Goal: Task Accomplishment & Management: Use online tool/utility

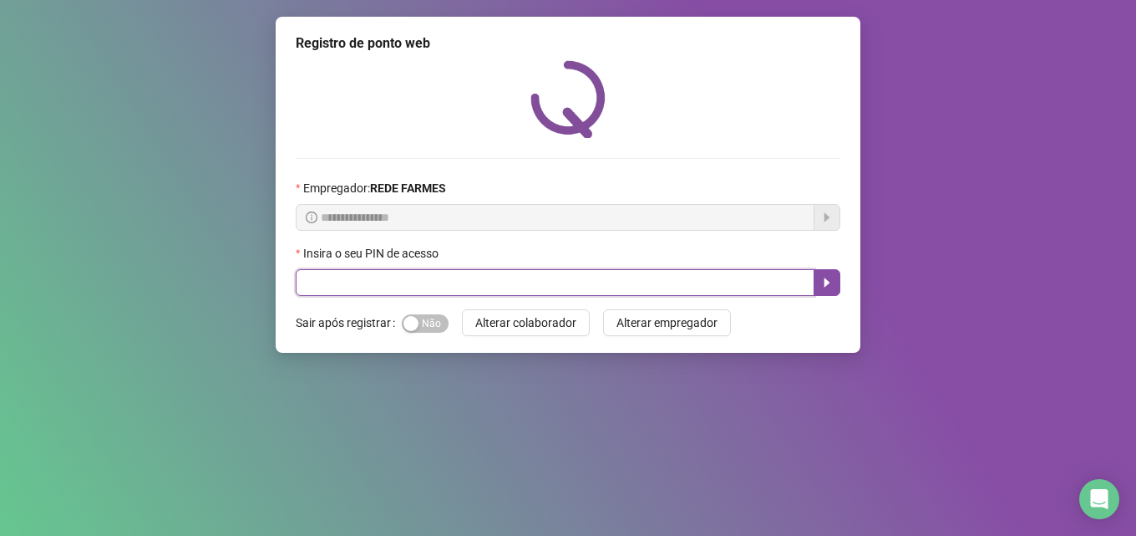
click at [471, 275] on input "text" at bounding box center [555, 282] width 519 height 27
type input "*****"
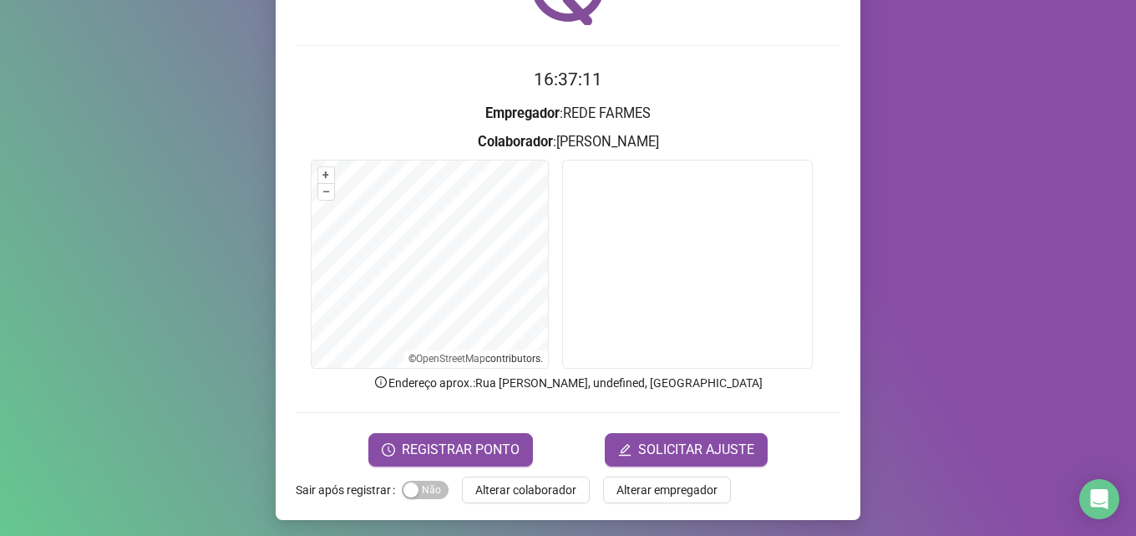
scroll to position [117, 0]
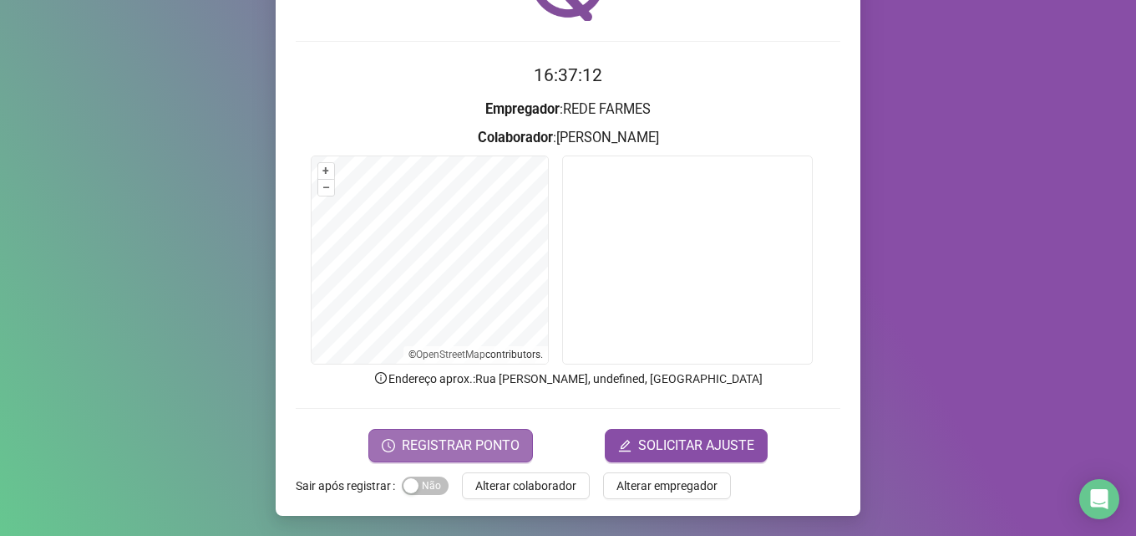
click at [478, 449] on span "REGISTRAR PONTO" at bounding box center [461, 445] width 118 height 20
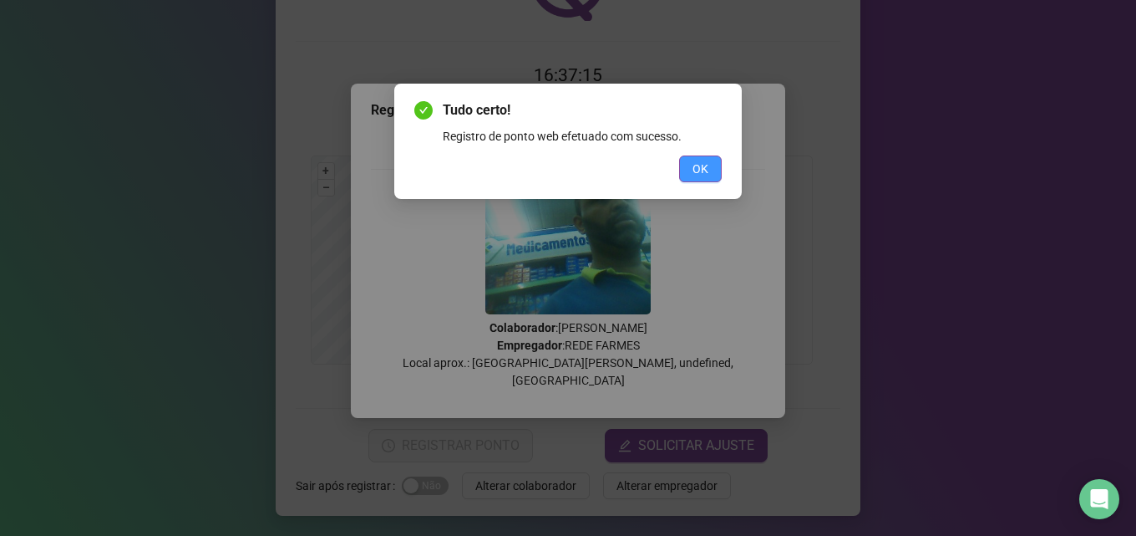
click at [701, 170] on span "OK" at bounding box center [701, 169] width 16 height 18
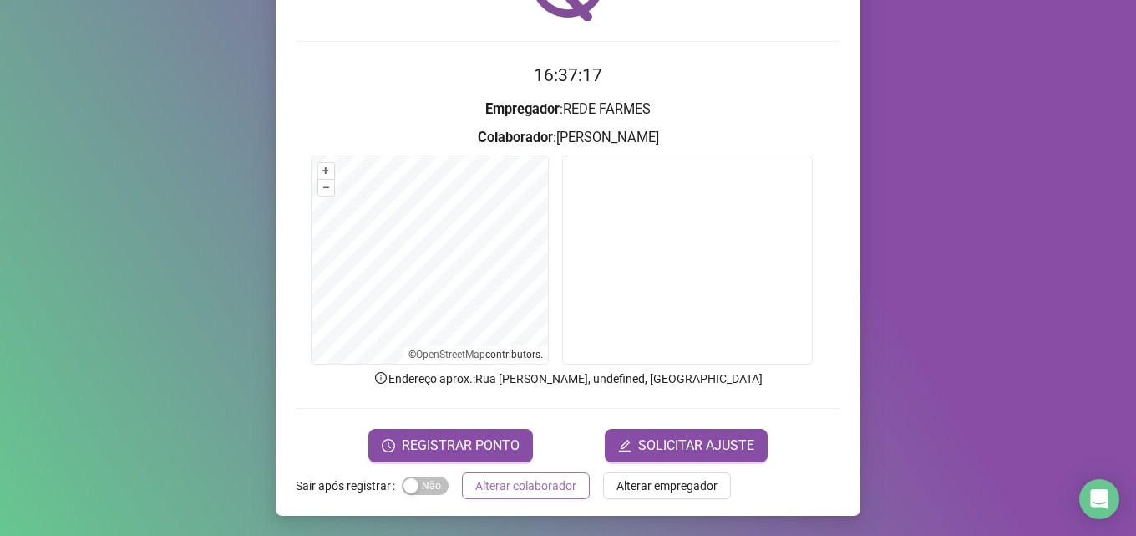
click at [524, 487] on span "Alterar colaborador" at bounding box center [525, 485] width 101 height 18
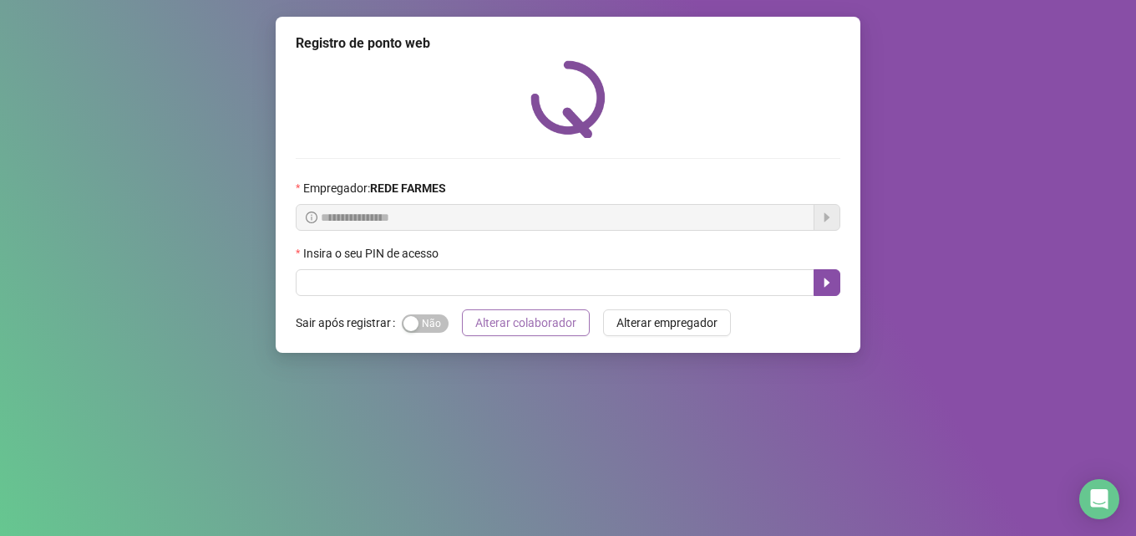
click at [524, 487] on div "**********" at bounding box center [568, 268] width 1136 height 536
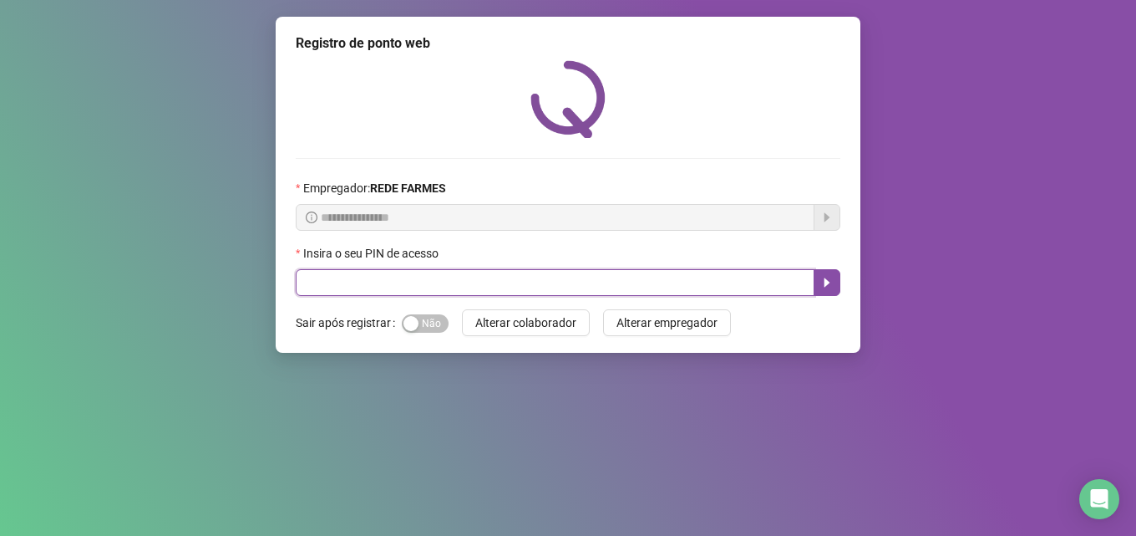
click at [546, 274] on input "text" at bounding box center [555, 282] width 519 height 27
type input "*****"
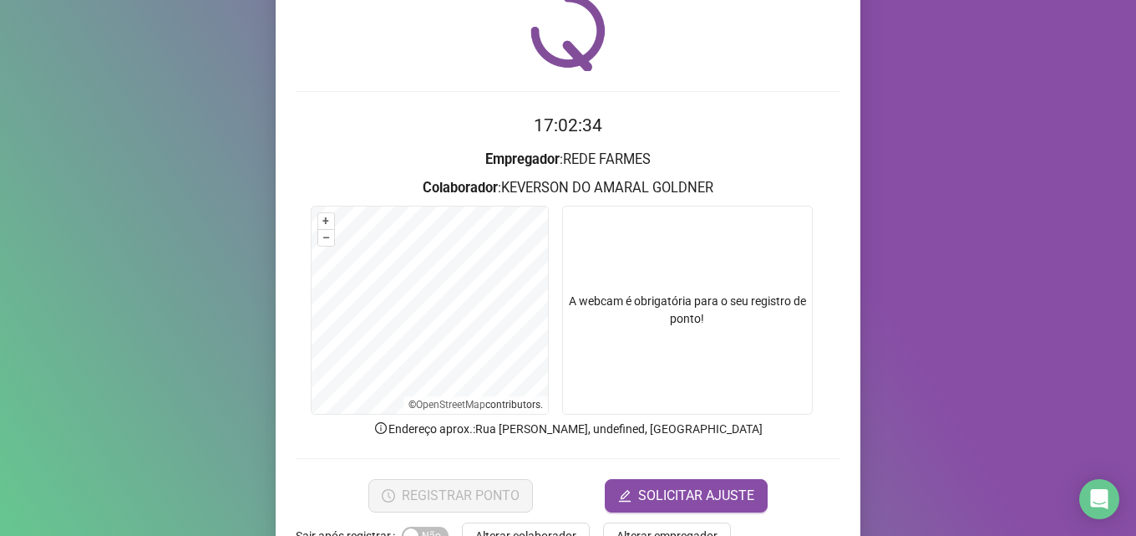
scroll to position [117, 0]
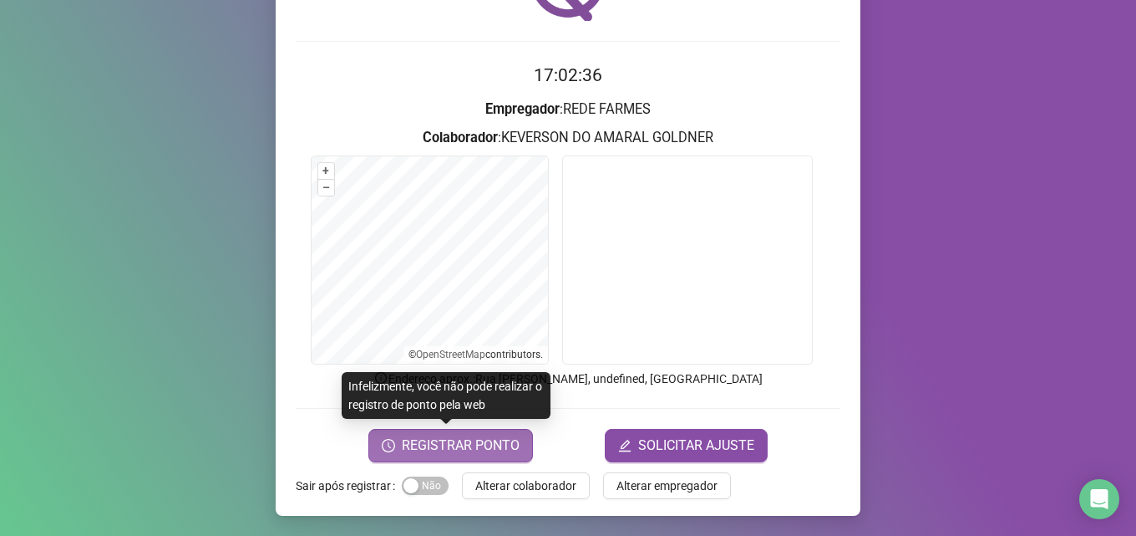
click at [494, 434] on button "REGISTRAR PONTO" at bounding box center [451, 445] width 165 height 33
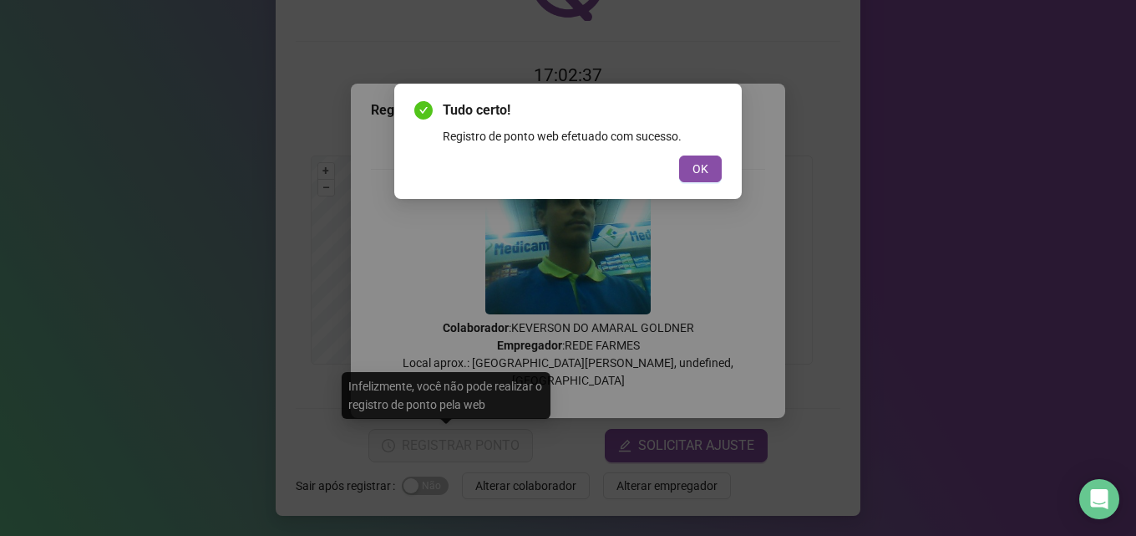
click at [705, 165] on span "OK" at bounding box center [701, 169] width 16 height 18
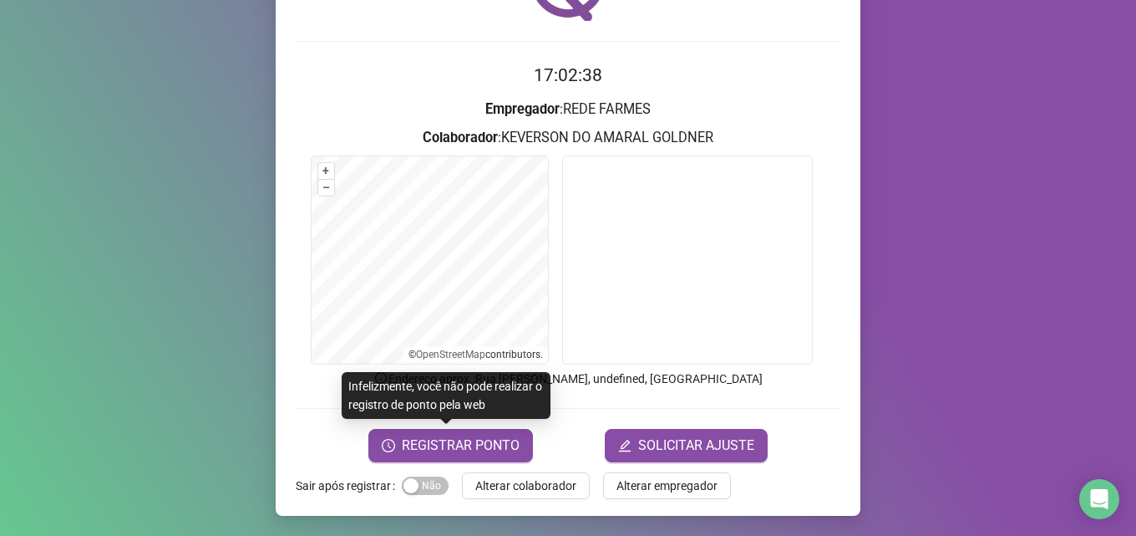
click at [524, 480] on span "Alterar colaborador" at bounding box center [525, 485] width 101 height 18
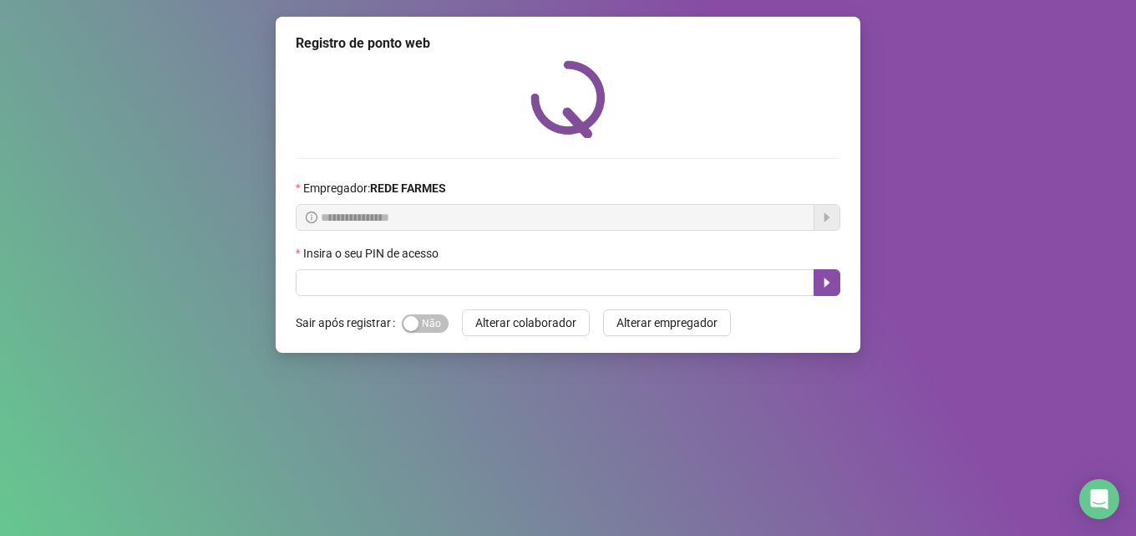
scroll to position [0, 0]
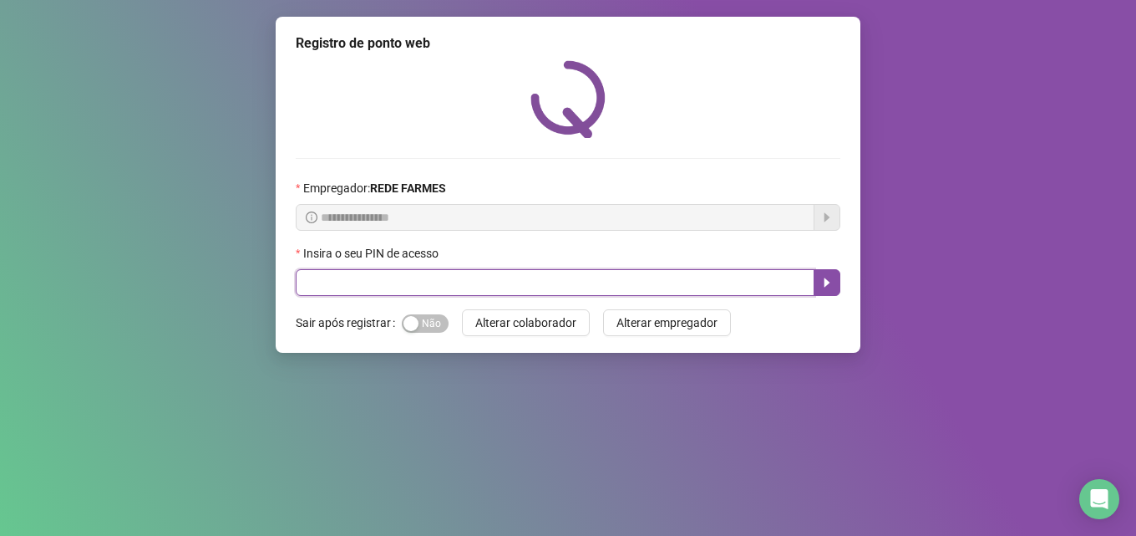
click at [596, 282] on input "text" at bounding box center [555, 282] width 519 height 27
type input "*****"
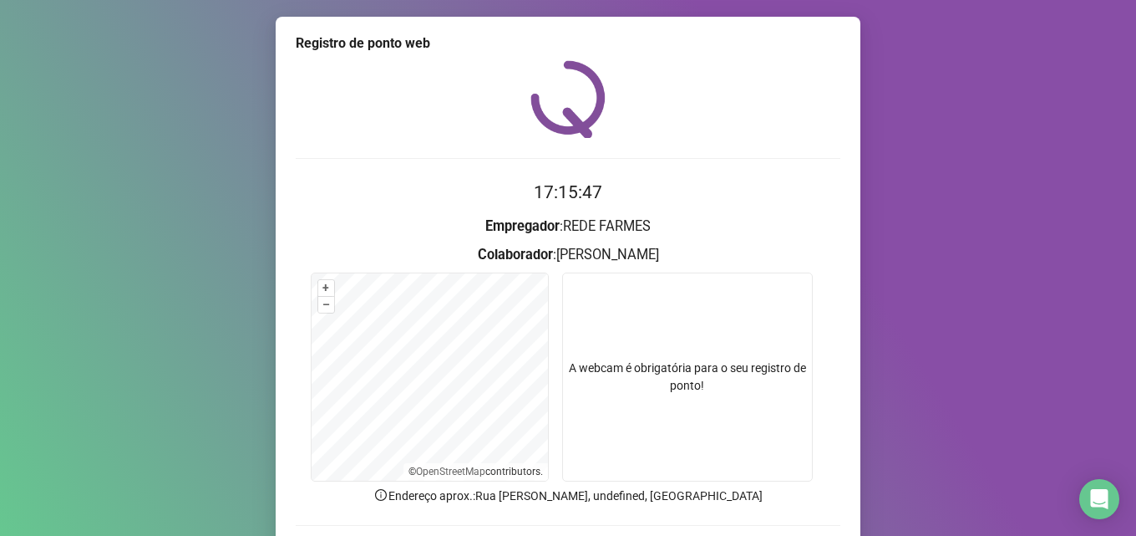
scroll to position [117, 0]
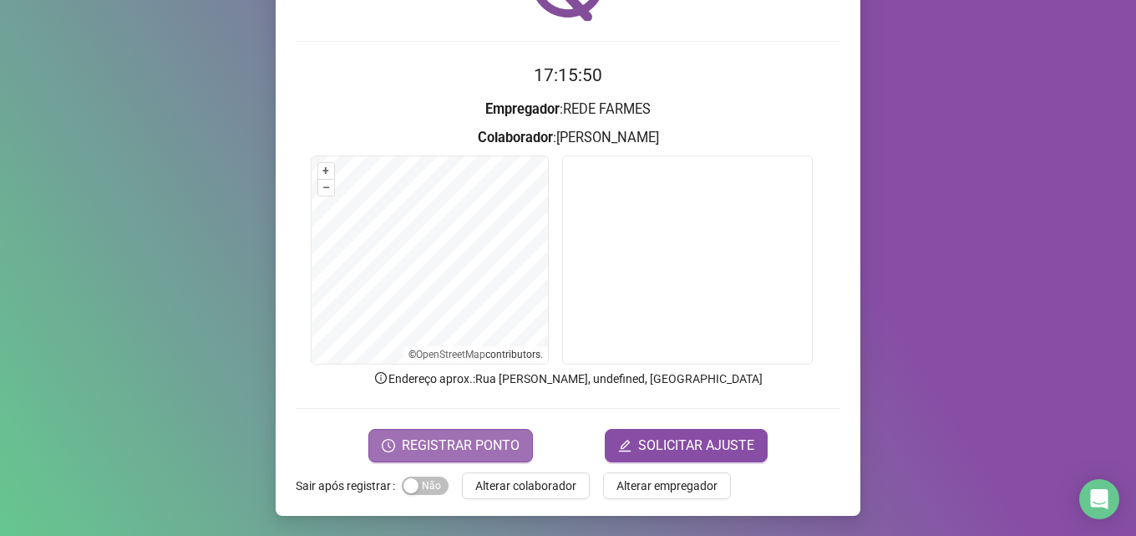
click at [474, 445] on span "REGISTRAR PONTO" at bounding box center [461, 445] width 118 height 20
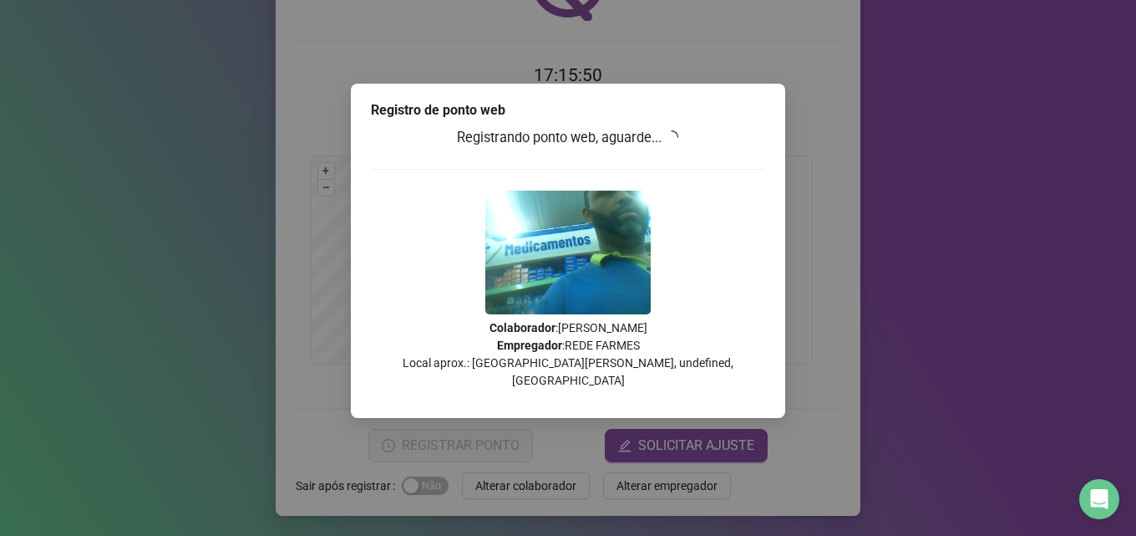
click at [474, 445] on div "Registro de ponto web Registrando ponto web, aguarde... Colaborador : [PERSON_N…" at bounding box center [568, 268] width 1136 height 536
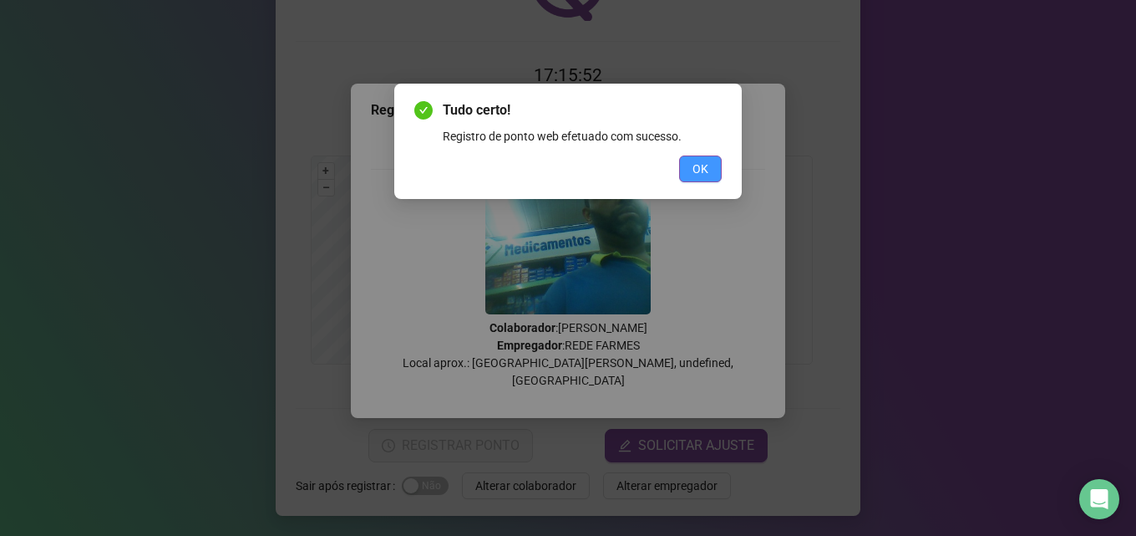
click at [704, 165] on span "OK" at bounding box center [701, 169] width 16 height 18
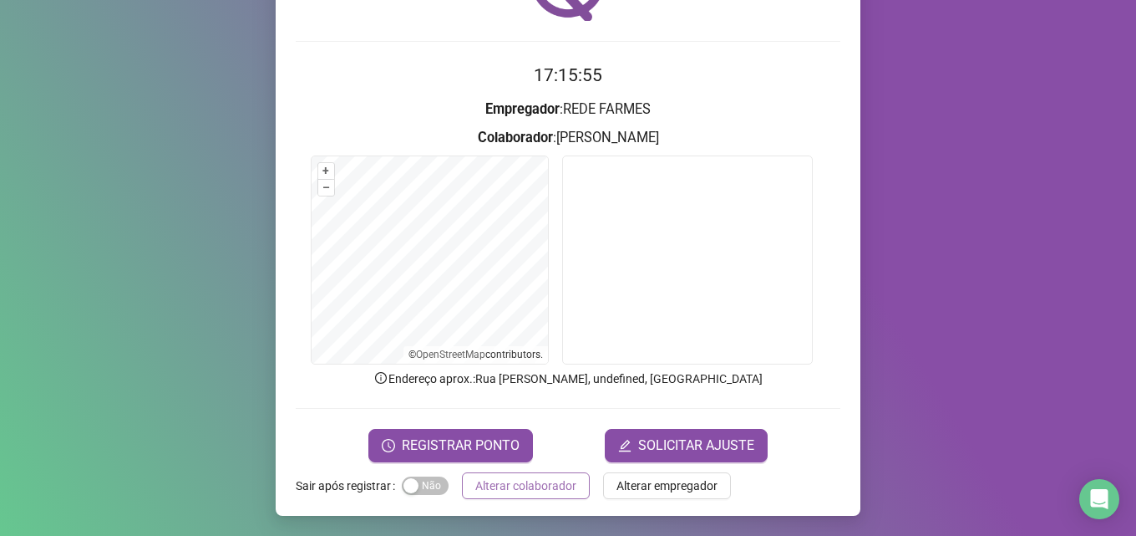
click at [514, 482] on span "Alterar colaborador" at bounding box center [525, 485] width 101 height 18
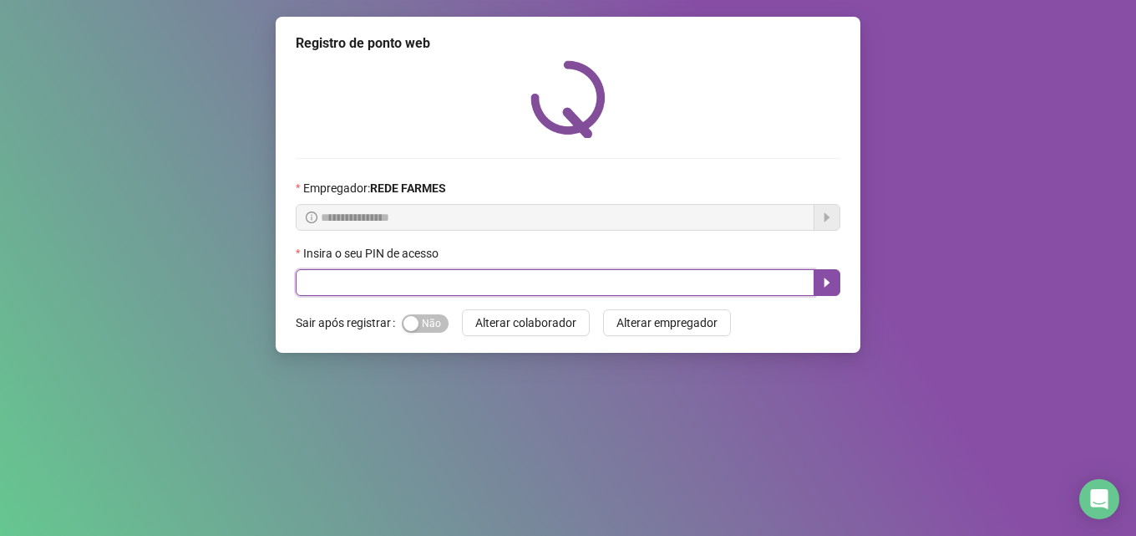
click at [446, 273] on input "text" at bounding box center [555, 282] width 519 height 27
type input "*****"
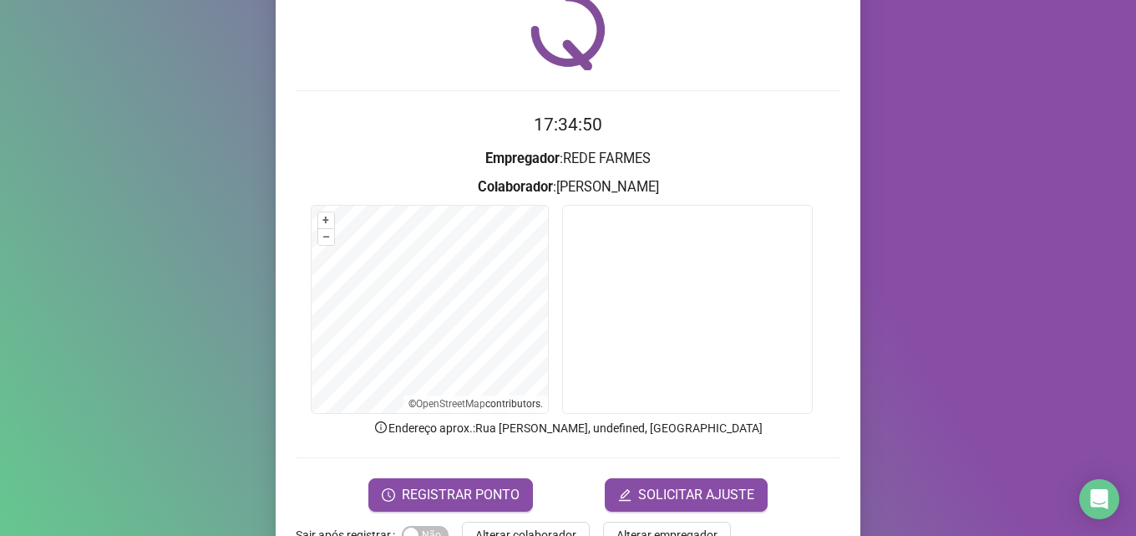
scroll to position [117, 0]
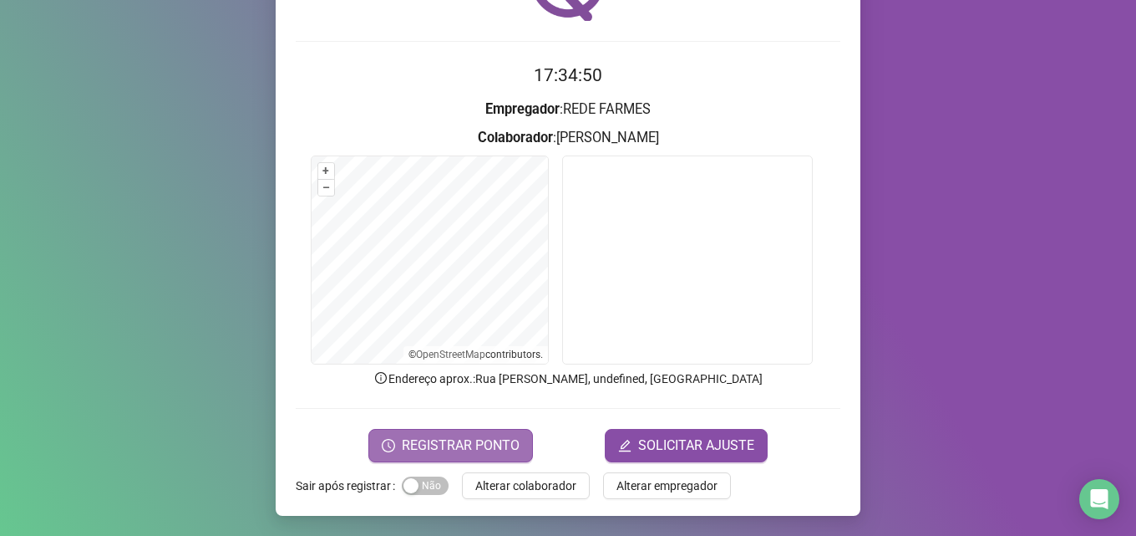
click at [473, 440] on span "REGISTRAR PONTO" at bounding box center [461, 445] width 118 height 20
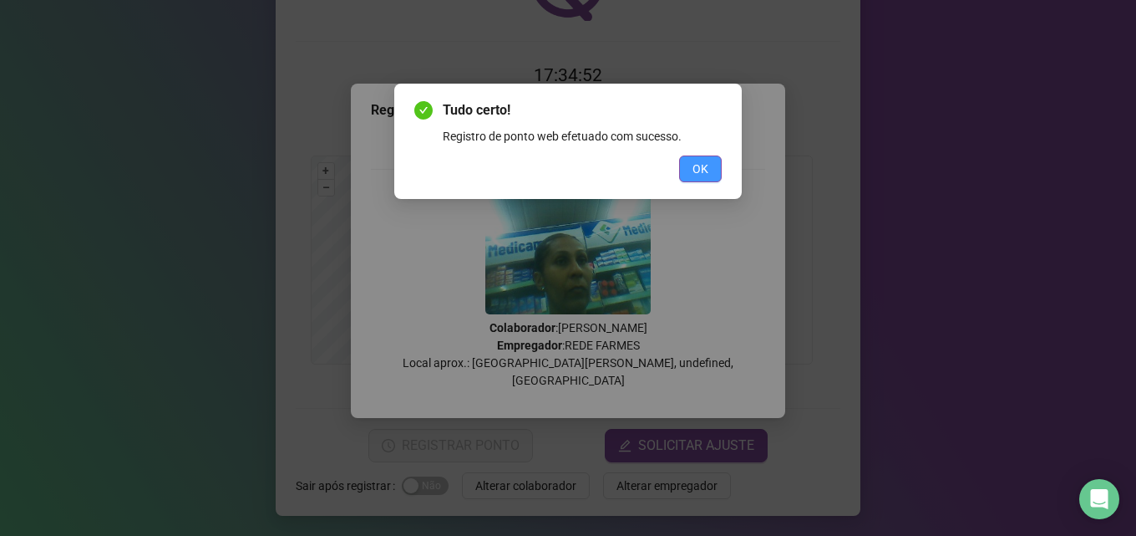
click at [708, 170] on span "OK" at bounding box center [701, 169] width 16 height 18
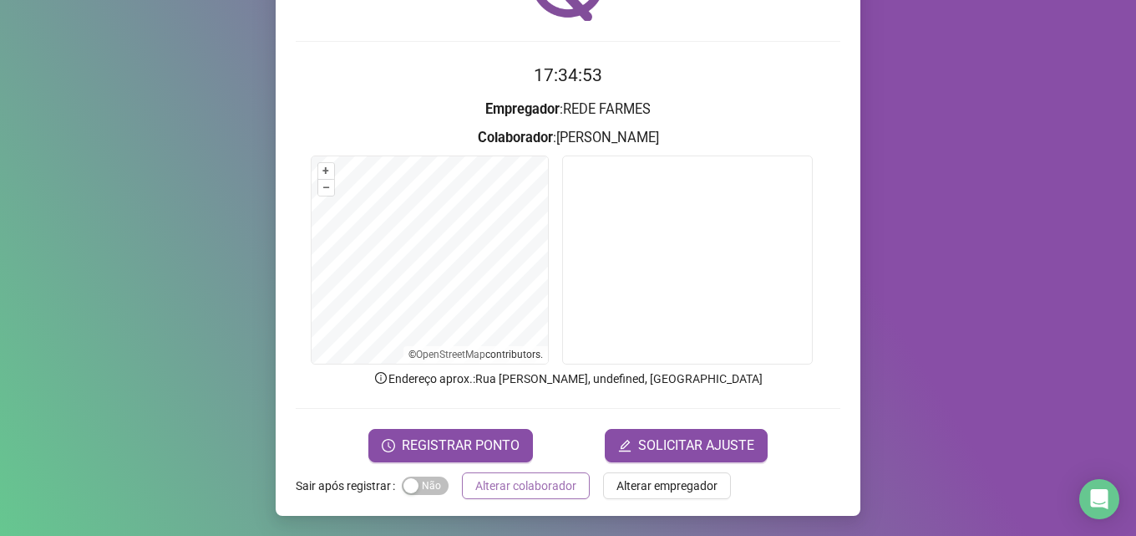
click at [520, 489] on span "Alterar colaborador" at bounding box center [525, 485] width 101 height 18
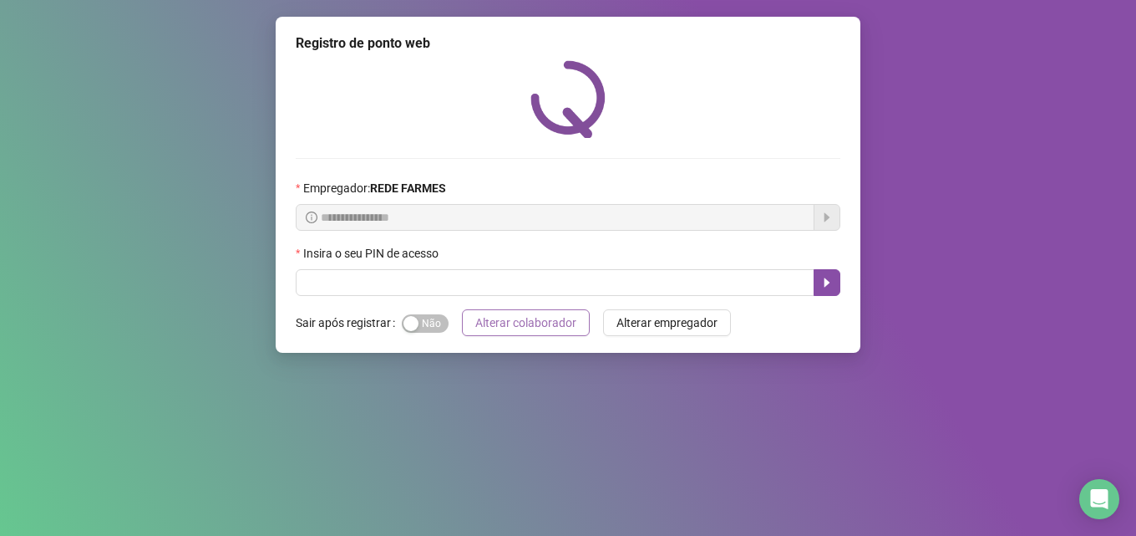
scroll to position [0, 0]
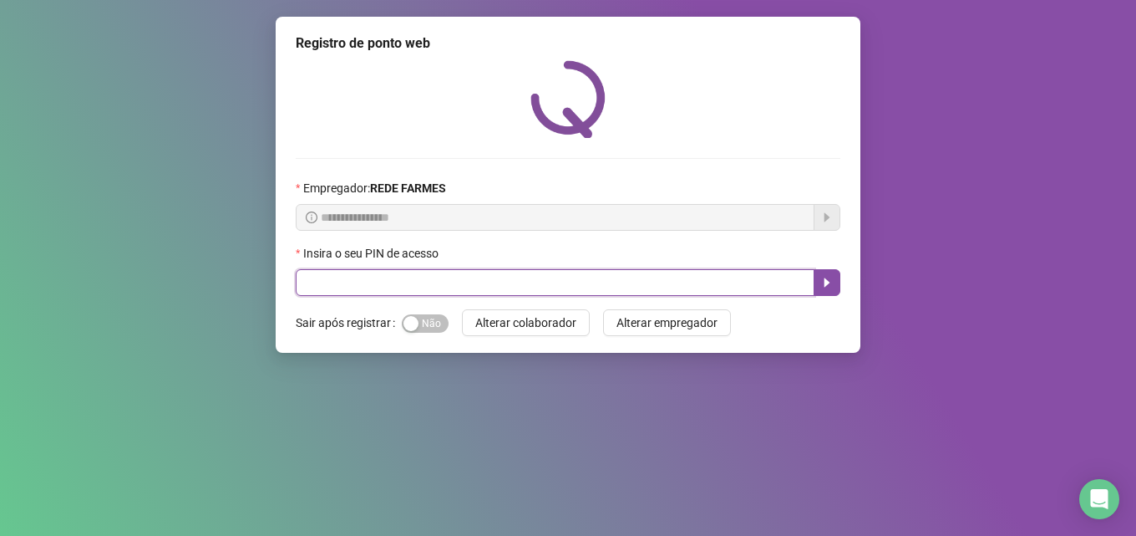
click at [419, 282] on input "text" at bounding box center [555, 282] width 519 height 27
type input "*****"
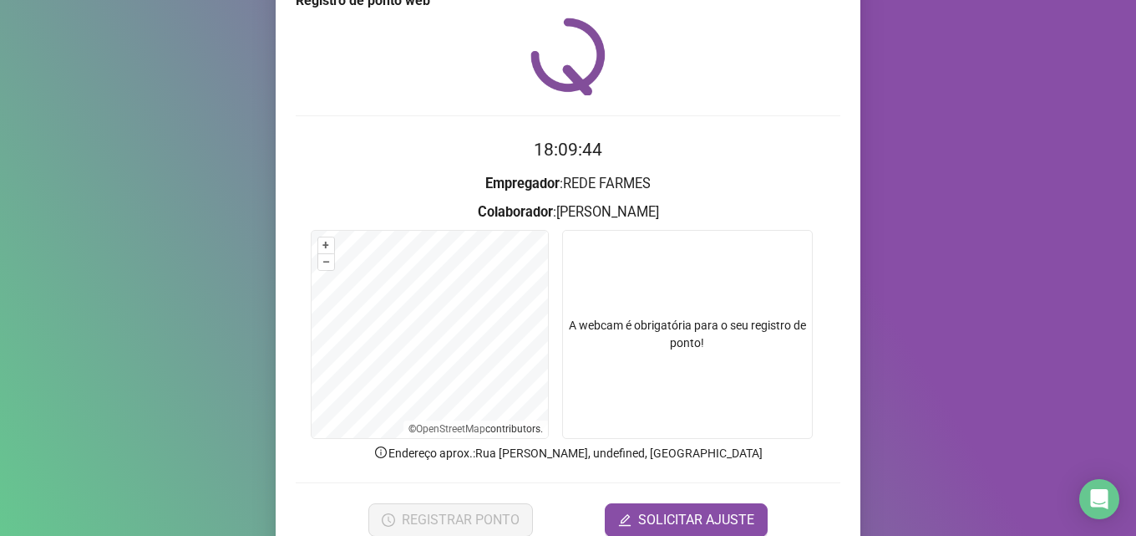
scroll to position [117, 0]
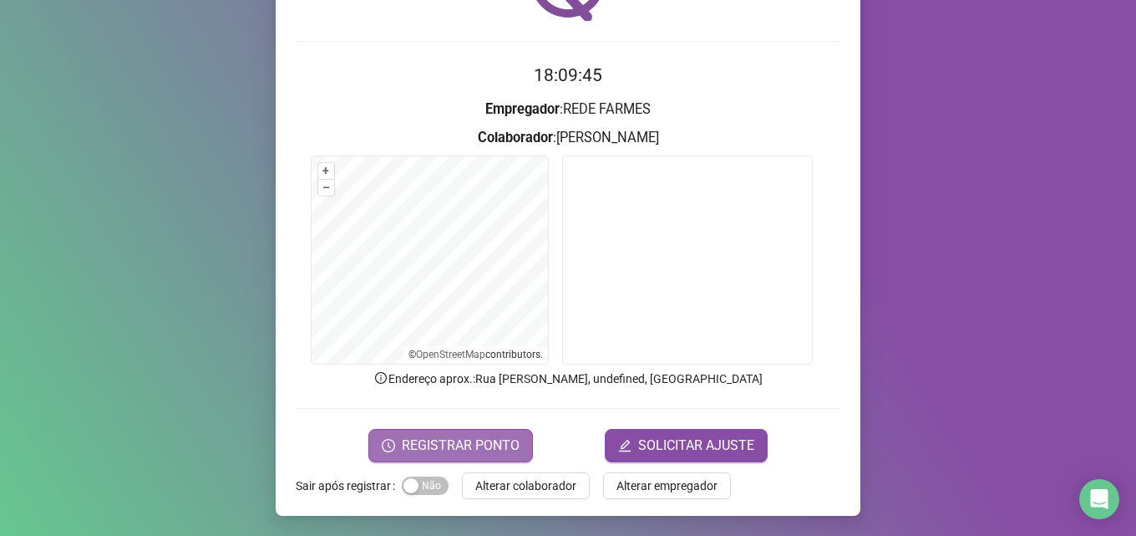
click at [480, 452] on span "REGISTRAR PONTO" at bounding box center [461, 445] width 118 height 20
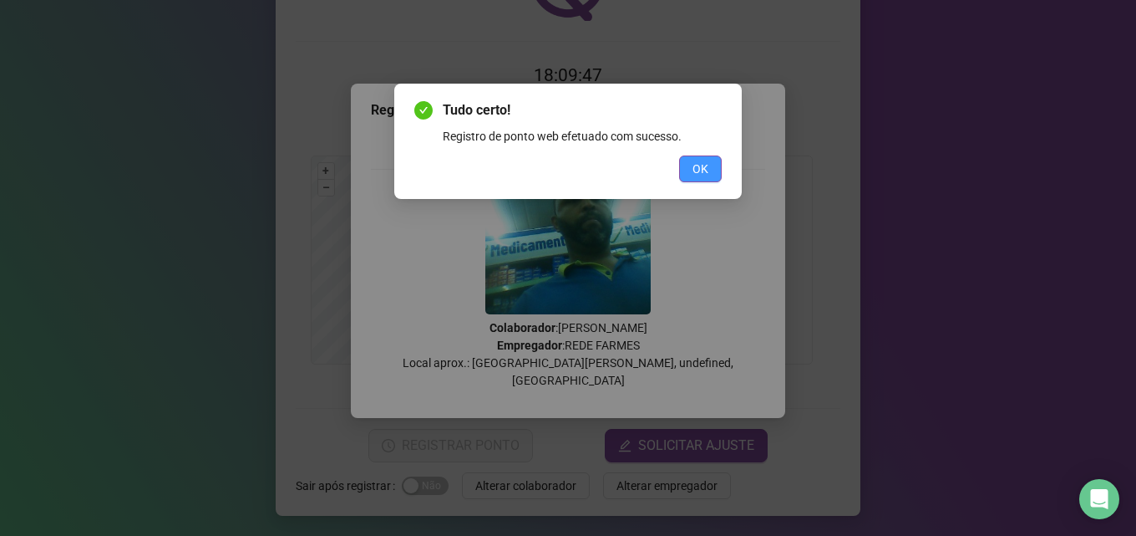
click at [701, 164] on span "OK" at bounding box center [701, 169] width 16 height 18
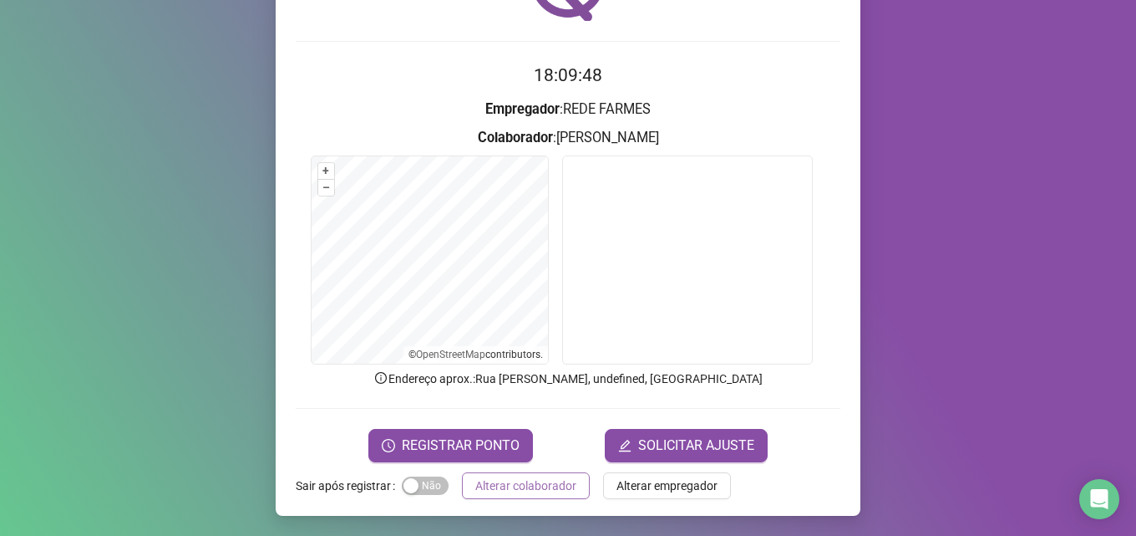
click at [483, 486] on span "Alterar colaborador" at bounding box center [525, 485] width 101 height 18
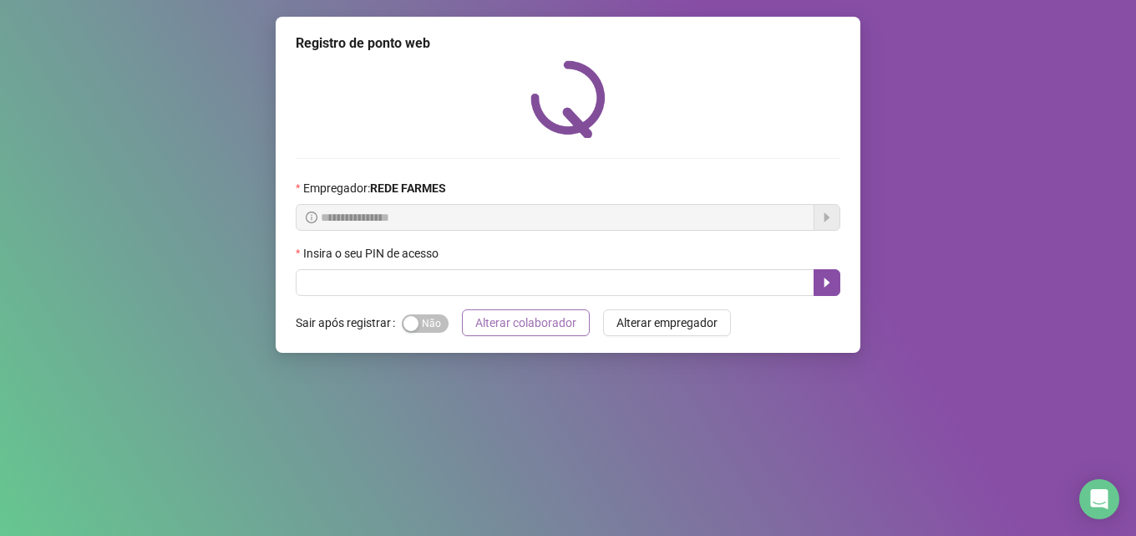
scroll to position [0, 0]
